Goal: Contribute content: Contribute content

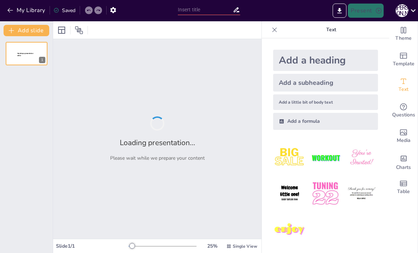
type input "Проєкт редакції оновлених статей Кримінального кодексу України"
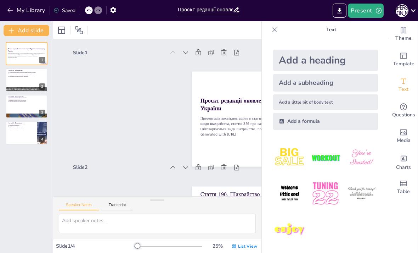
click at [280, 29] on div at bounding box center [274, 29] width 11 height 11
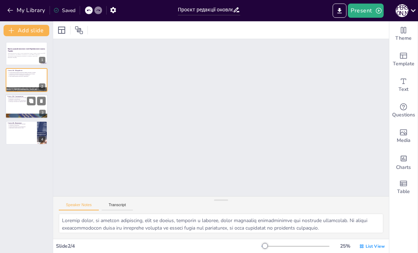
click at [27, 108] on div at bounding box center [26, 106] width 43 height 24
type textarea "Loremipsumdo s ametconse adipiscingelits, doe temp incidid utlab etdolorem aliq…"
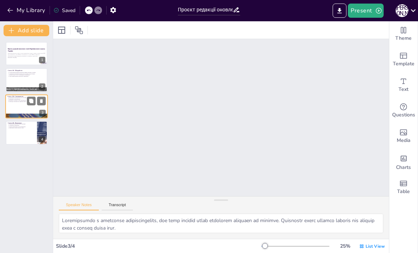
scroll to position [231, 0]
click at [15, 55] on p "Презентація висвітлює зміни в статтях кримінального кодексу України, зокрема ст…" at bounding box center [26, 55] width 38 height 4
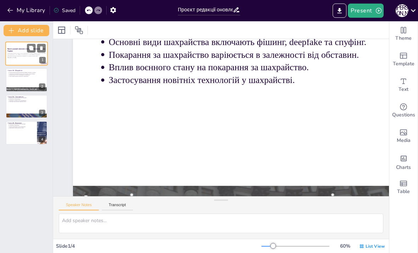
scroll to position [0, 0]
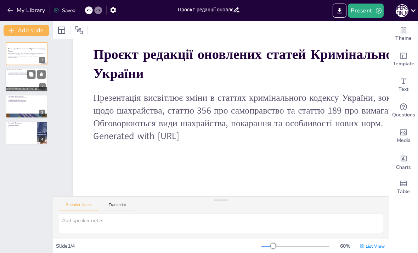
click at [16, 75] on p "Вплив воєнного стану на покарання за шахрайство." at bounding box center [27, 74] width 37 height 1
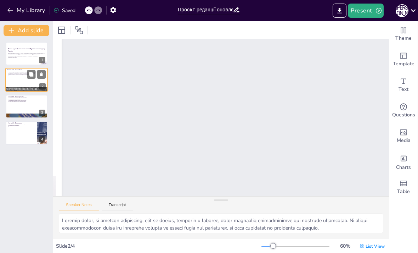
scroll to position [230, 0]
click at [21, 103] on div at bounding box center [27, 106] width 42 height 23
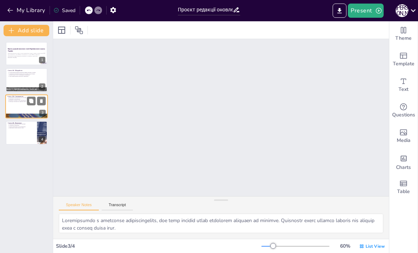
click at [21, 139] on div at bounding box center [27, 132] width 42 height 23
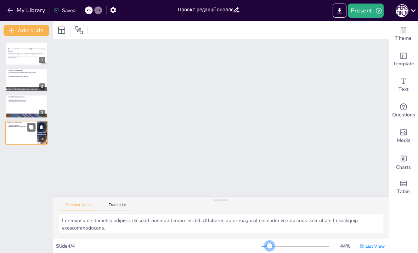
scroll to position [597, 0]
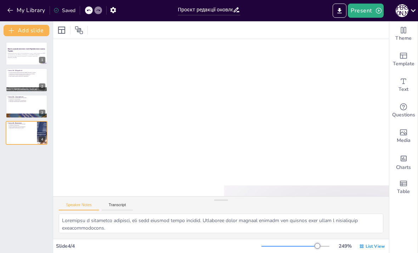
click at [318, 247] on div at bounding box center [318, 246] width 6 height 6
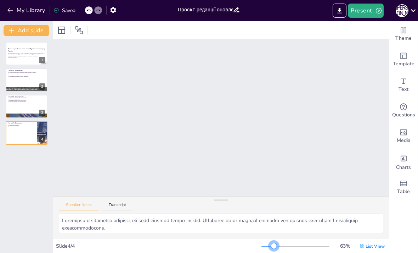
click at [275, 247] on div at bounding box center [274, 246] width 6 height 6
click at [366, 248] on div "List View" at bounding box center [372, 245] width 28 height 11
click at [370, 211] on div "Single View" at bounding box center [368, 216] width 38 height 14
click at [367, 247] on span "List View" at bounding box center [375, 246] width 19 height 6
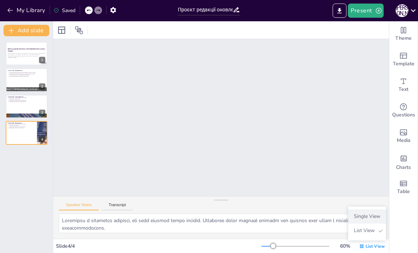
click at [373, 214] on span "Single View" at bounding box center [367, 216] width 32 height 7
click at [23, 72] on p "Основні види шахрайства включають фішинг, deepfake та спуфінг." at bounding box center [27, 71] width 37 height 1
type textarea "Loremip dolor, si ametcon adipiscing, elit se doeius, temporin u laboree, dolor…"
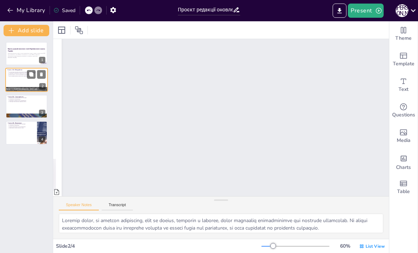
scroll to position [322, 0]
click at [12, 50] on strong "Проєкт редакції оновлених статей Кримінального кодексу України" at bounding box center [26, 50] width 38 height 4
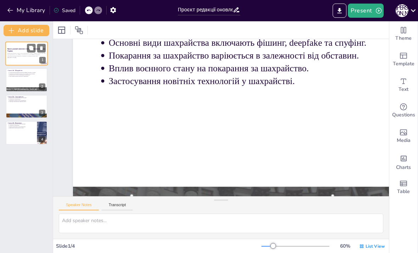
scroll to position [74, 0]
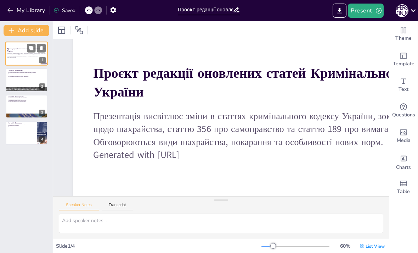
click at [19, 75] on p "Вплив воєнного стану на покарання за шахрайство." at bounding box center [27, 74] width 36 height 1
type textarea "Loremip dolor, si ametcon adipiscing, elit se doeius, temporin u laboree, dolor…"
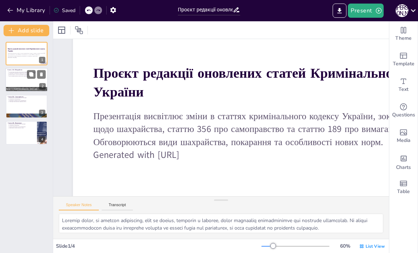
scroll to position [322, 0]
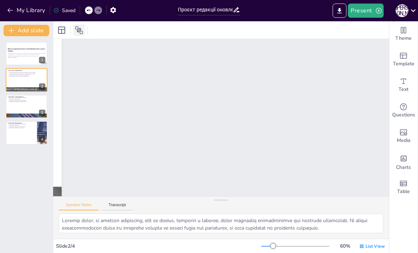
click at [79, 33] on icon at bounding box center [79, 30] width 9 height 9
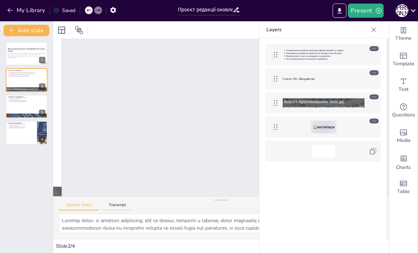
click at [334, 81] on p "Стаття 190. Шахрайство" at bounding box center [324, 79] width 82 height 4
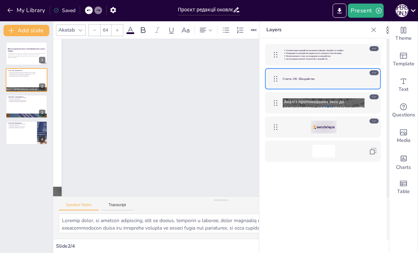
click at [376, 31] on icon at bounding box center [374, 29] width 7 height 7
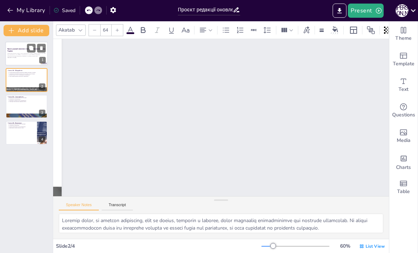
click at [15, 51] on strong "Проєкт редакції оновлених статей Кримінального кодексу України" at bounding box center [26, 50] width 38 height 4
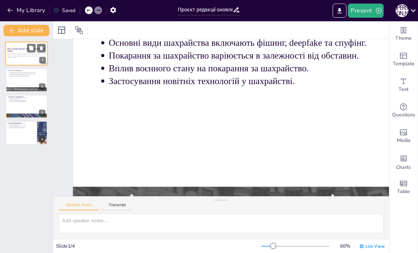
scroll to position [74, 0]
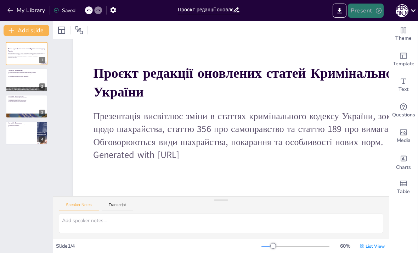
click at [377, 13] on icon "button" at bounding box center [379, 10] width 7 height 7
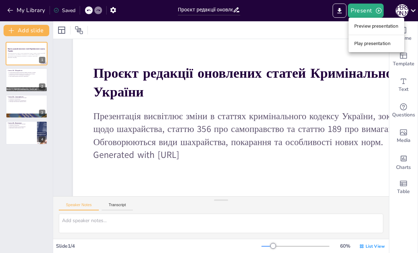
click at [388, 25] on li "Preview presentation" at bounding box center [377, 26] width 56 height 11
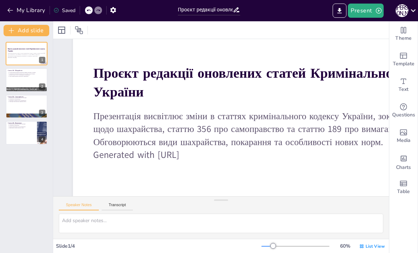
click at [22, 113] on div at bounding box center [27, 106] width 42 height 23
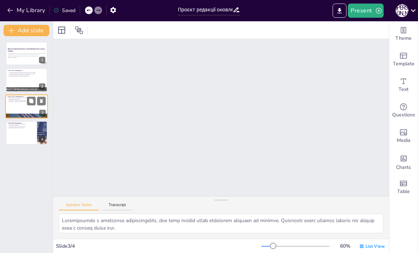
scroll to position [571, 0]
click at [23, 133] on div at bounding box center [26, 133] width 43 height 24
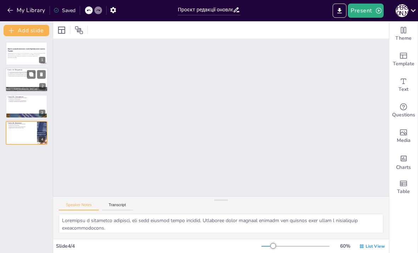
click at [11, 70] on p "Стаття 190. Шахрайство" at bounding box center [26, 70] width 38 height 2
type textarea "Loremip dolor, si ametcon adipiscing, elit se doeius, temporin u laboree, dolor…"
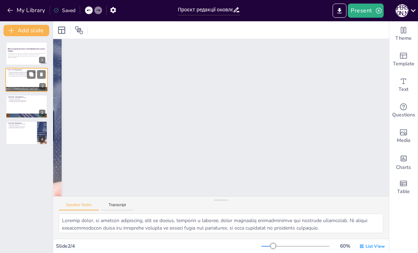
scroll to position [322, 0]
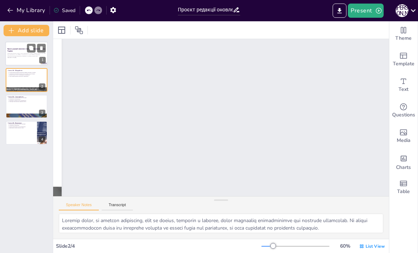
click at [11, 58] on p "Generated with [URL]" at bounding box center [26, 57] width 38 height 1
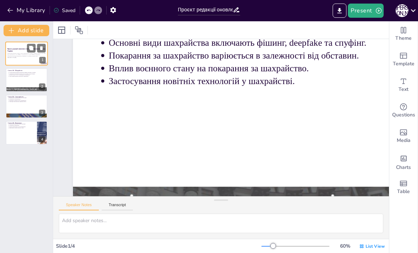
scroll to position [74, 0]
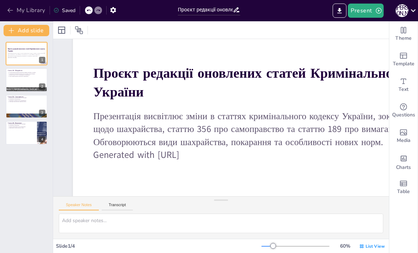
click at [9, 11] on icon "button" at bounding box center [9, 10] width 5 height 5
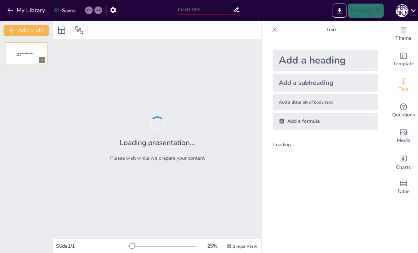
type input "Проєкт редакції оновлених статей Кримінального кодексу України"
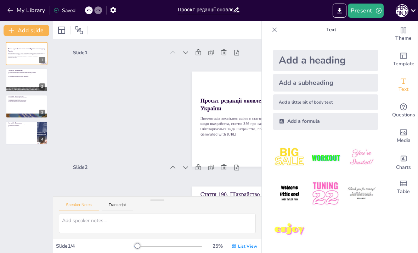
click at [338, 58] on div "Add a heading" at bounding box center [325, 60] width 105 height 21
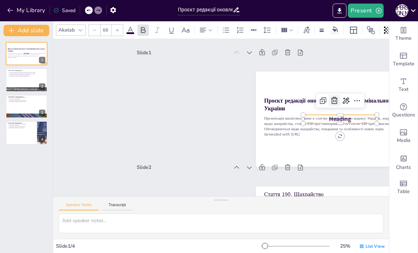
click at [334, 143] on icon at bounding box center [331, 148] width 11 height 11
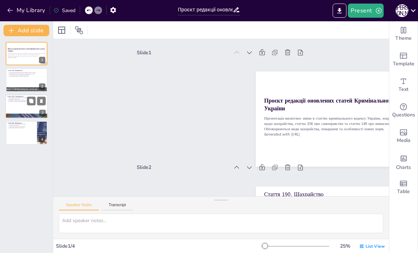
click at [29, 112] on div at bounding box center [26, 106] width 43 height 24
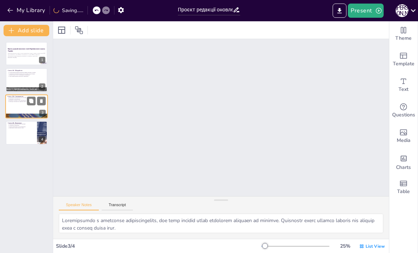
scroll to position [231, 0]
click at [21, 139] on div at bounding box center [26, 133] width 43 height 24
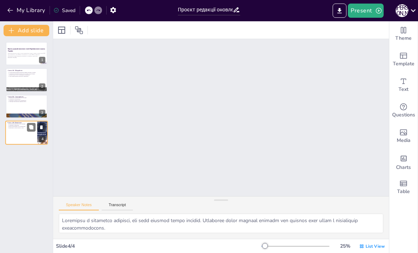
click at [8, 77] on div at bounding box center [27, 79] width 42 height 23
type textarea "Loremip dolor, si ametcon adipiscing, elit se doeius, temporin u laboree, dolor…"
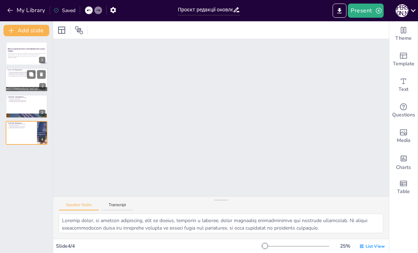
scroll to position [116, 0]
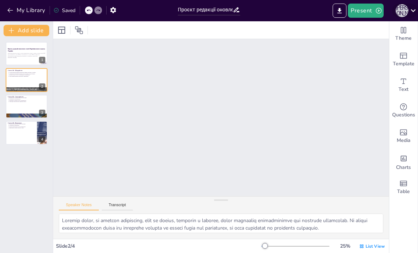
click at [401, 10] on div "Д [PERSON_NAME]" at bounding box center [402, 10] width 13 height 13
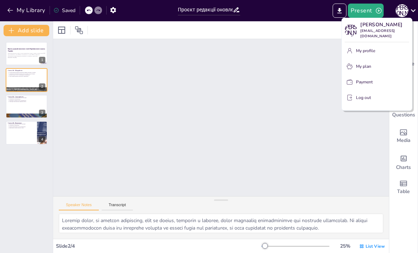
click at [364, 48] on p "My profile" at bounding box center [365, 51] width 19 height 6
